Goal: Navigation & Orientation: Find specific page/section

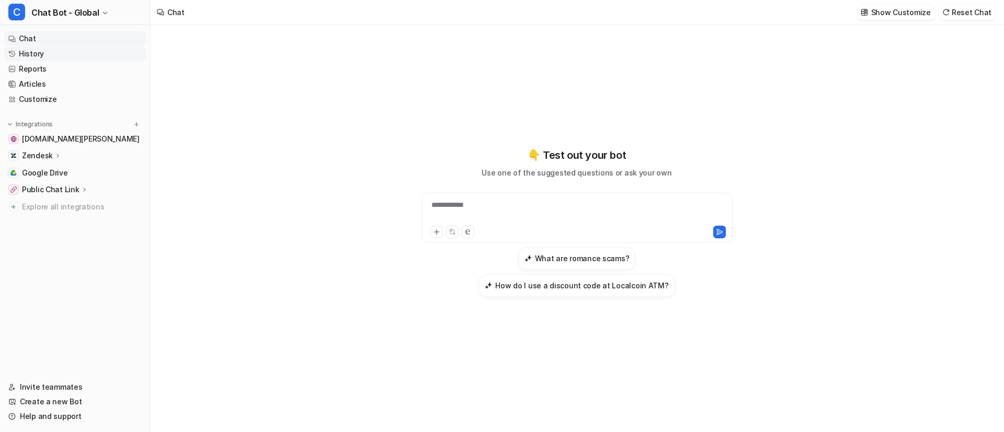
click at [38, 55] on link "History" at bounding box center [75, 54] width 142 height 15
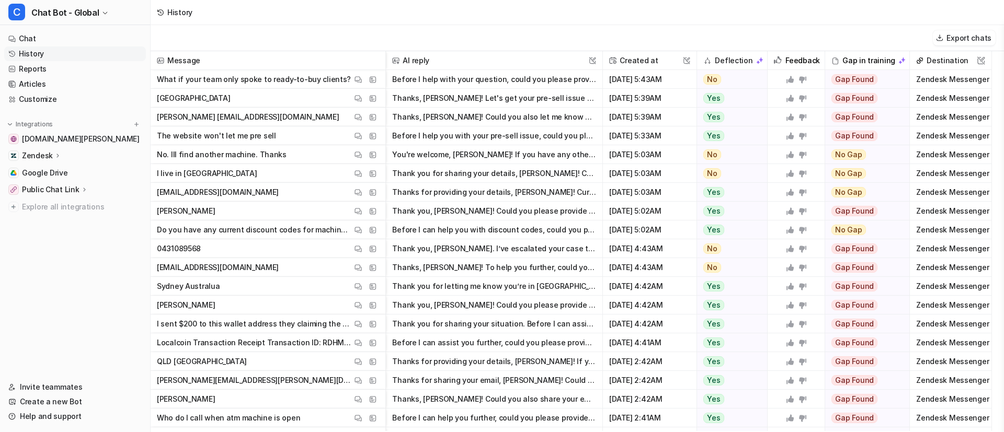
click at [259, 81] on p "What if your team only spoke to ready-to-buy clients?" at bounding box center [254, 79] width 194 height 19
click at [435, 85] on button "Before I help with your question, could you please provide your name, email, an…" at bounding box center [494, 79] width 204 height 19
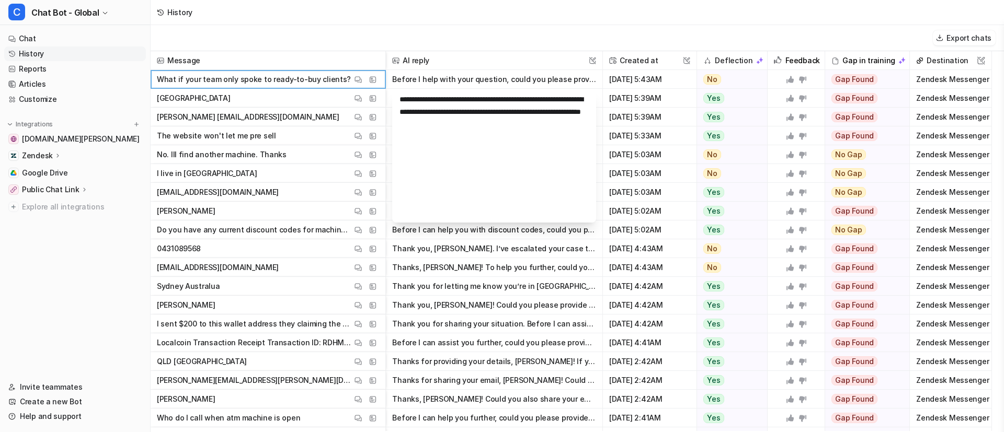
click at [238, 95] on span "Australia View Thread View Sources" at bounding box center [268, 98] width 226 height 19
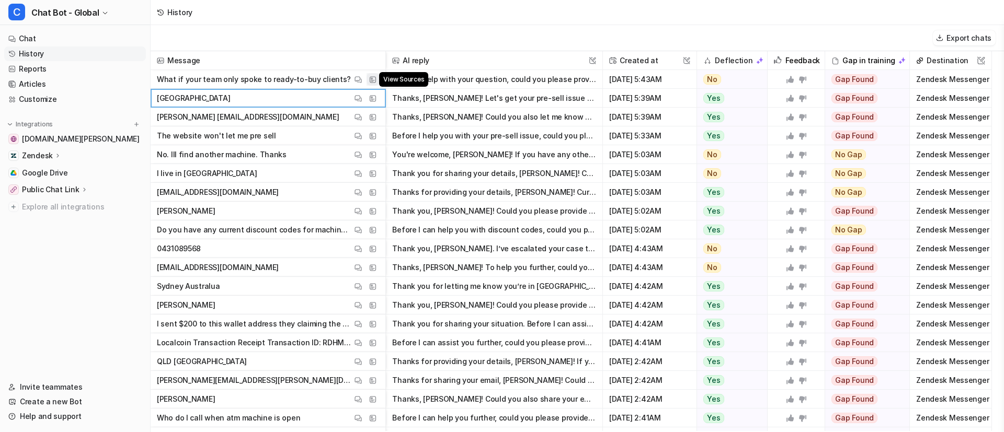
click at [374, 74] on button "View Sources" at bounding box center [373, 79] width 13 height 13
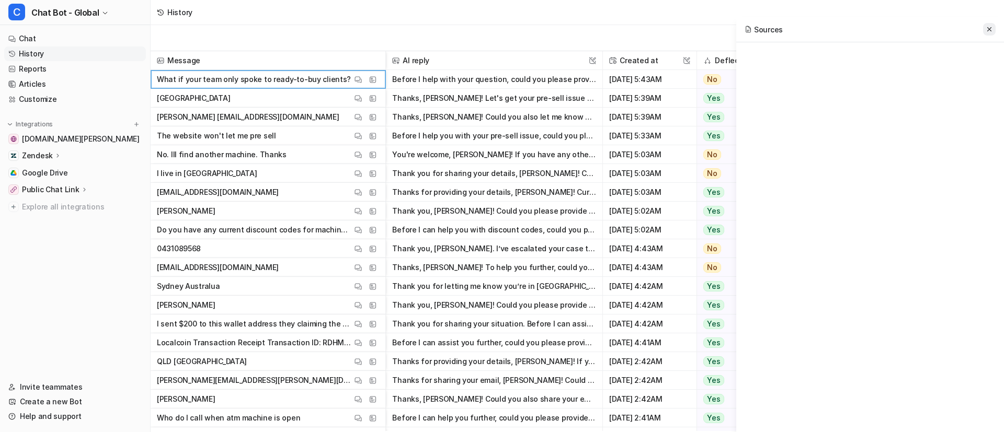
click at [985, 26] on button at bounding box center [989, 29] width 13 height 13
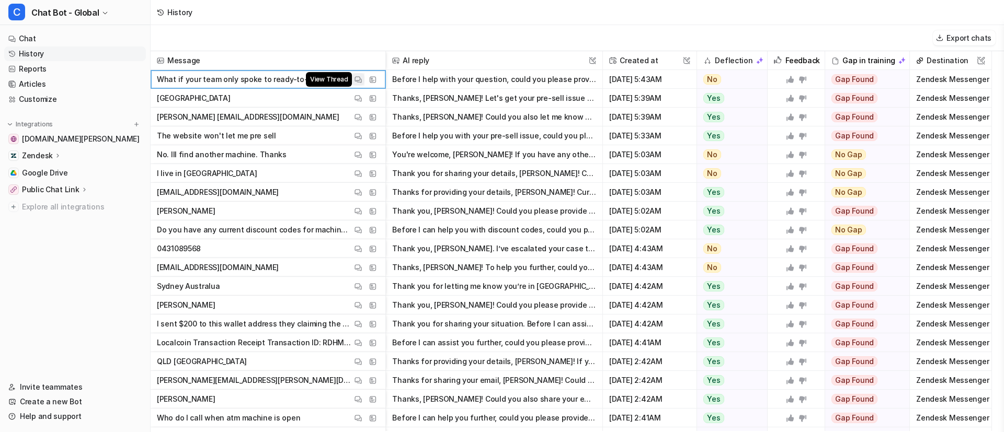
click at [356, 82] on img at bounding box center [358, 80] width 7 height 8
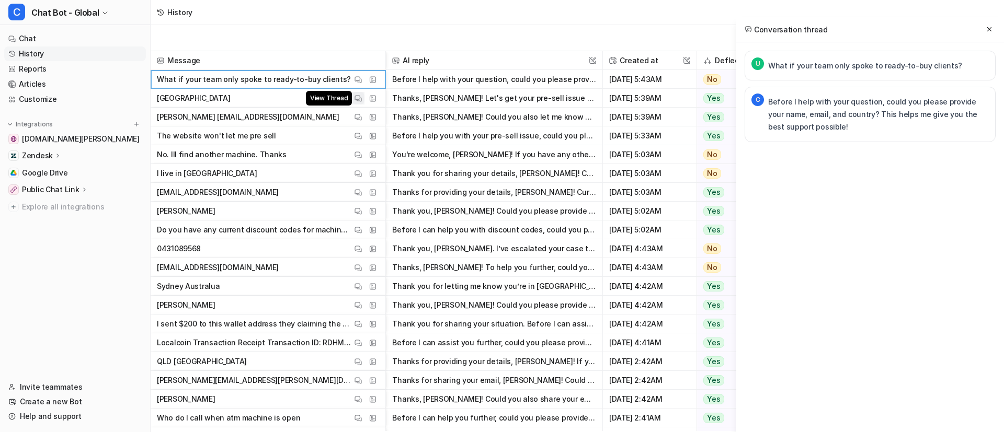
click at [356, 99] on img at bounding box center [358, 99] width 7 height 8
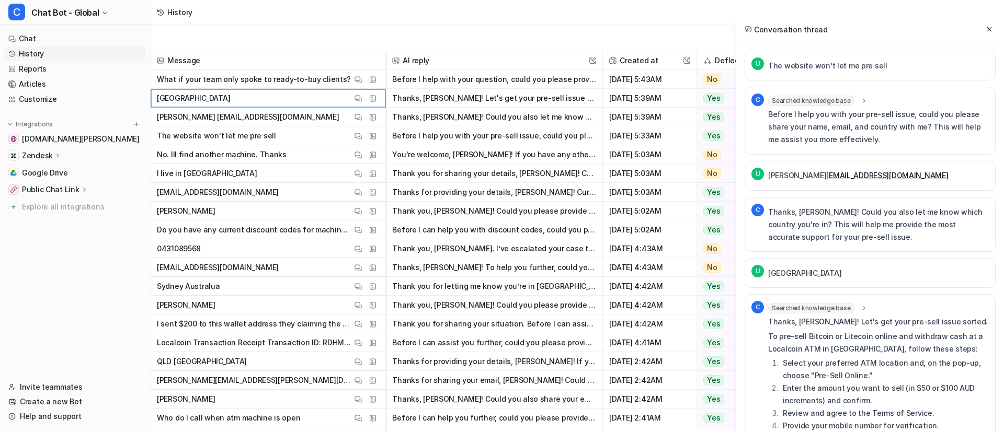
click at [299, 82] on p "What if your team only spoke to ready-to-buy clients?" at bounding box center [254, 79] width 194 height 19
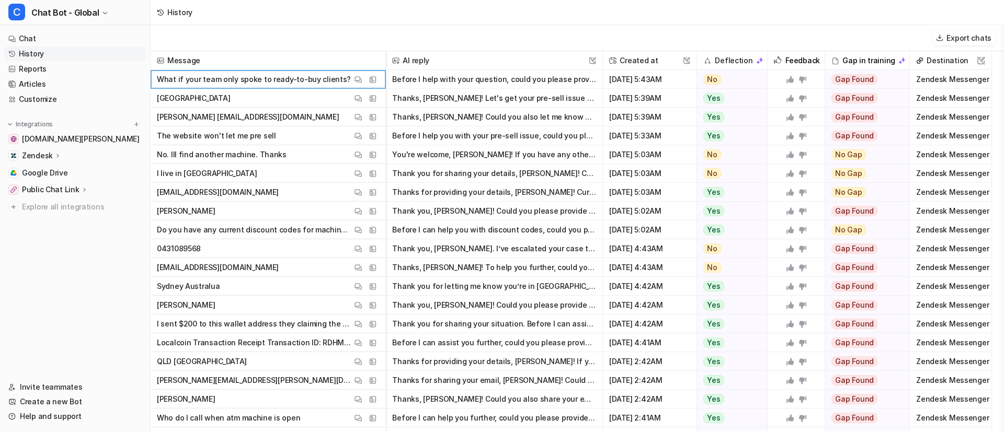
click at [232, 115] on p "[PERSON_NAME] [EMAIL_ADDRESS][DOMAIN_NAME]" at bounding box center [248, 117] width 182 height 19
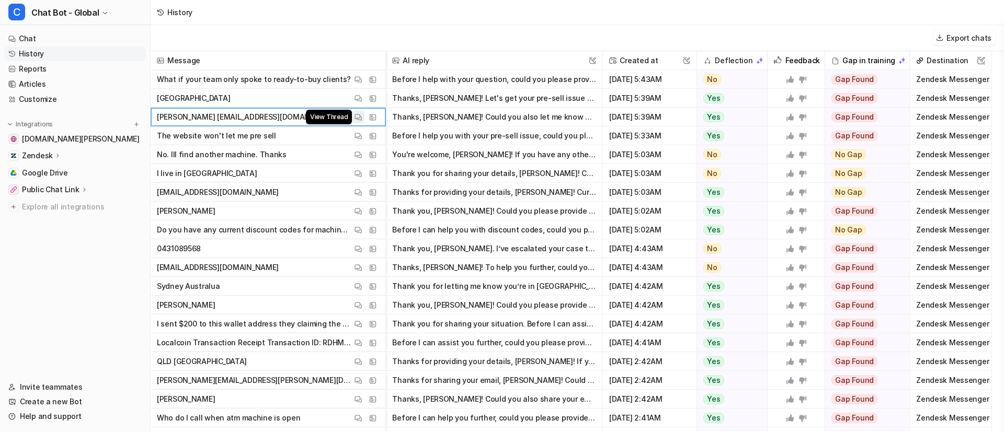
click at [351, 120] on span "View Thread" at bounding box center [329, 117] width 46 height 15
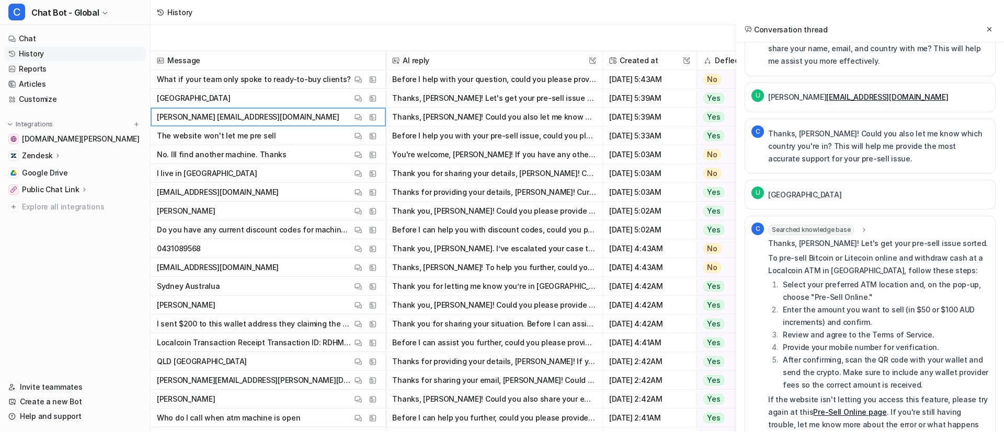
scroll to position [119, 0]
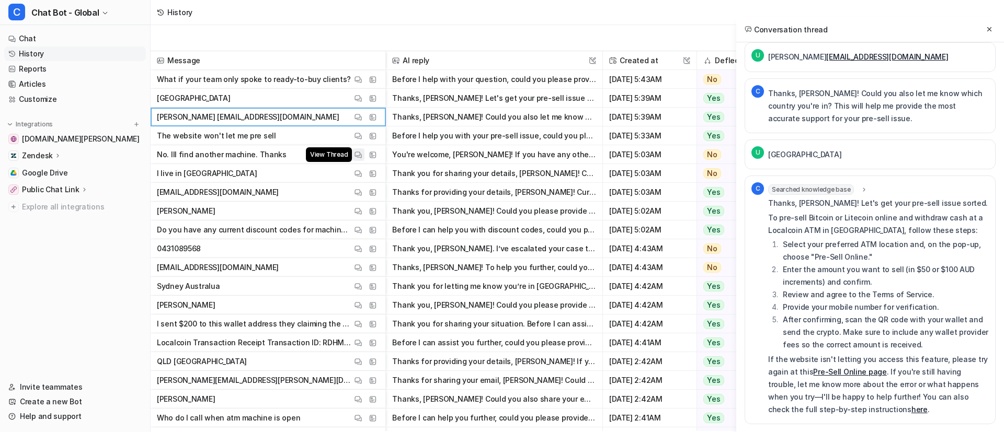
click at [354, 152] on button "View Thread" at bounding box center [358, 154] width 13 height 13
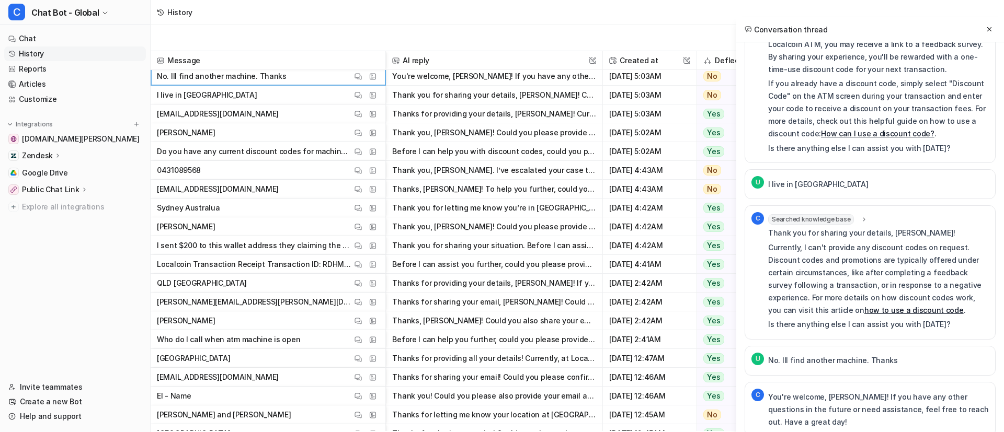
scroll to position [235, 0]
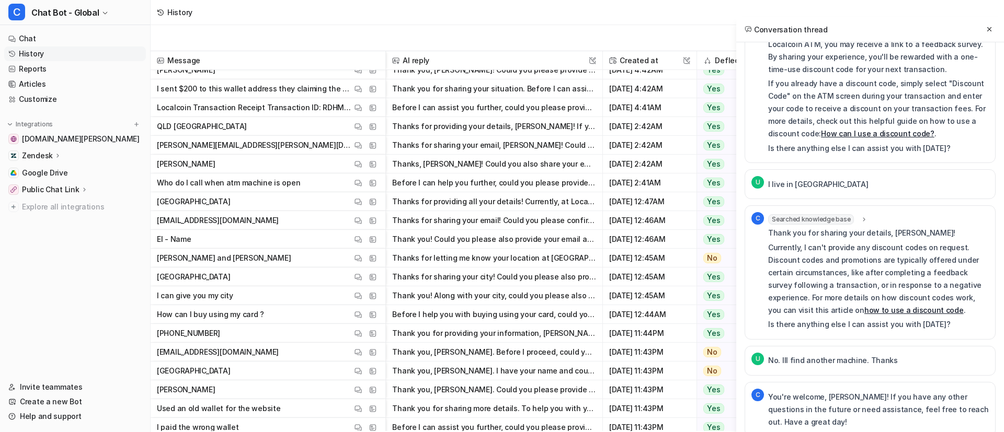
click at [274, 236] on span "EI - Name View Thread View Sources" at bounding box center [268, 239] width 226 height 19
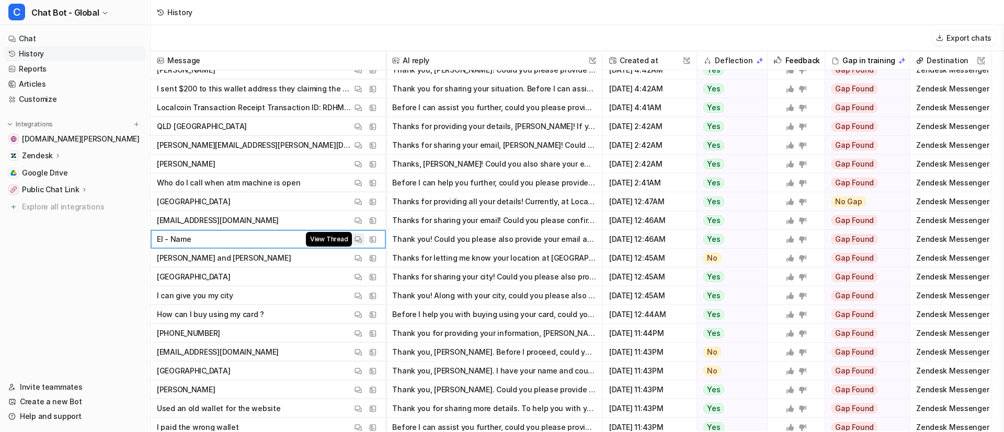
click at [356, 237] on img at bounding box center [358, 240] width 7 height 8
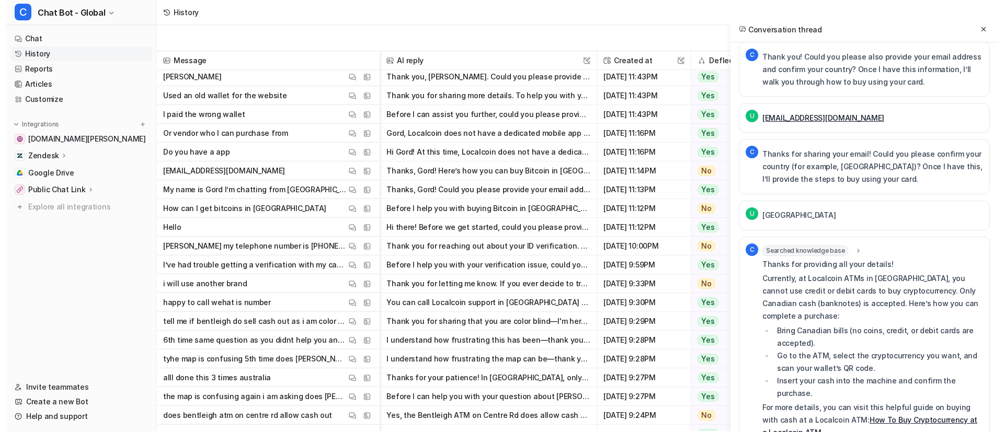
scroll to position [549, 0]
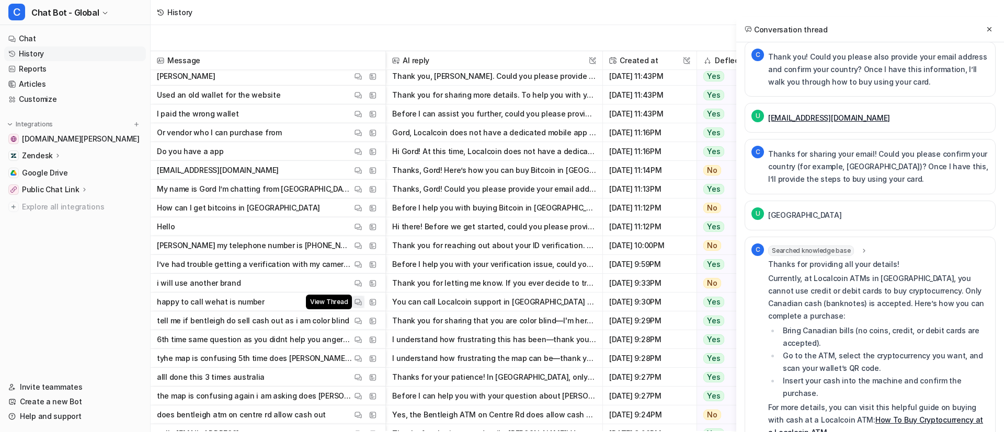
click at [353, 302] on button "View Thread" at bounding box center [358, 302] width 13 height 13
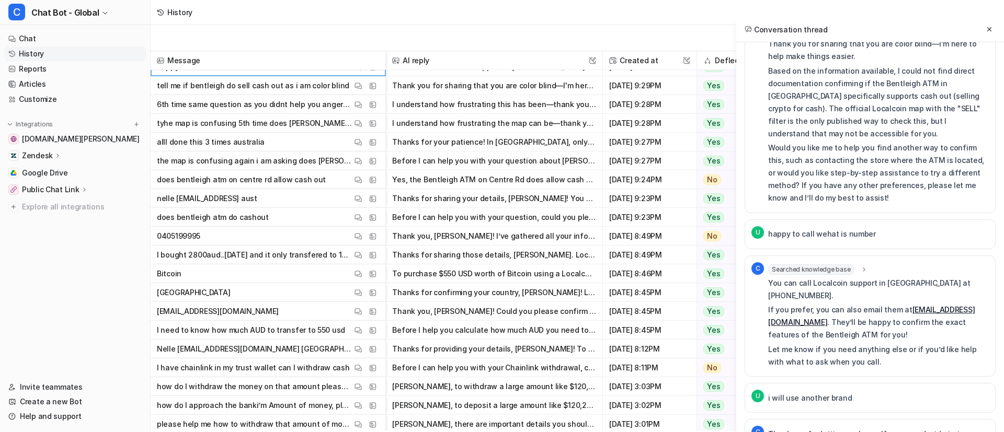
scroll to position [941, 0]
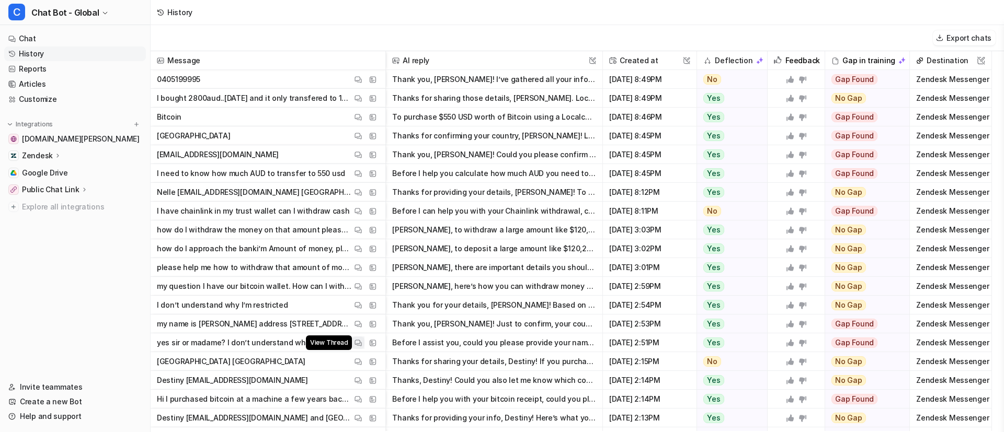
click at [359, 343] on img at bounding box center [358, 343] width 7 height 8
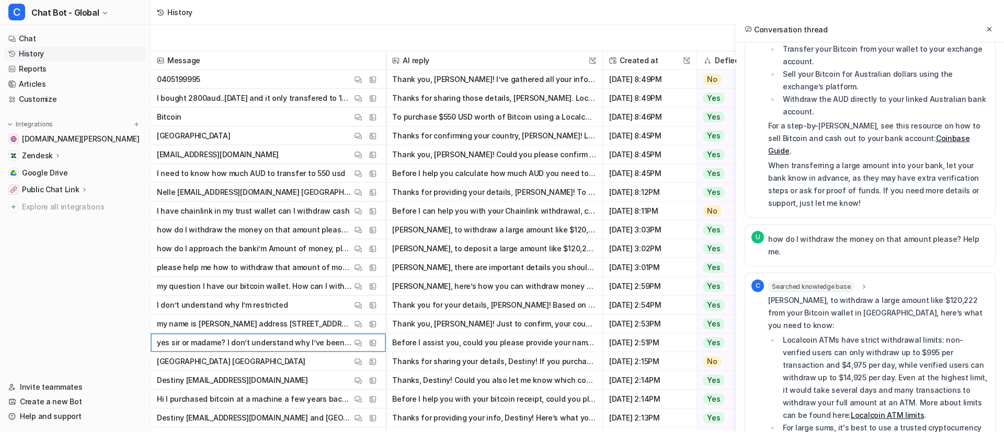
scroll to position [1501, 0]
